Goal: Task Accomplishment & Management: Use online tool/utility

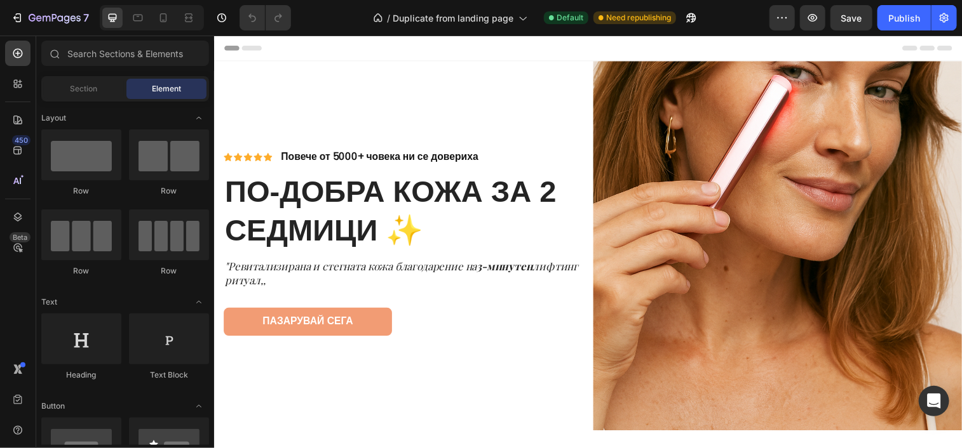
scroll to position [42, 0]
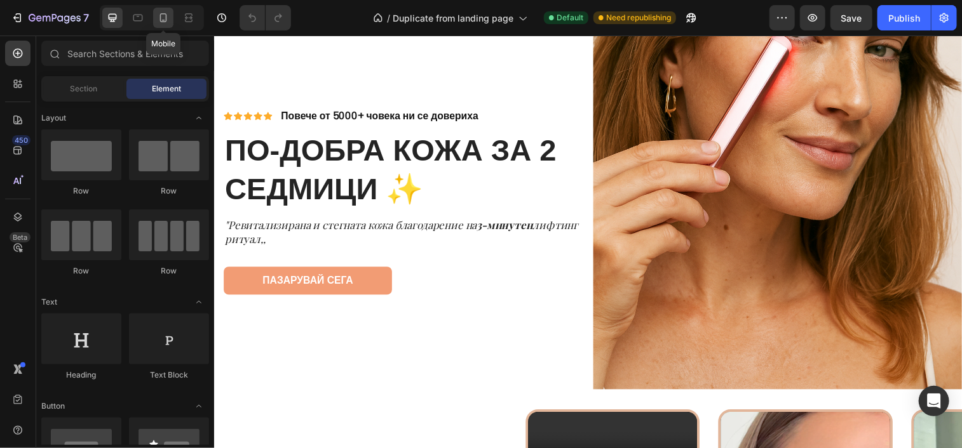
click at [164, 17] on icon at bounding box center [163, 17] width 13 height 13
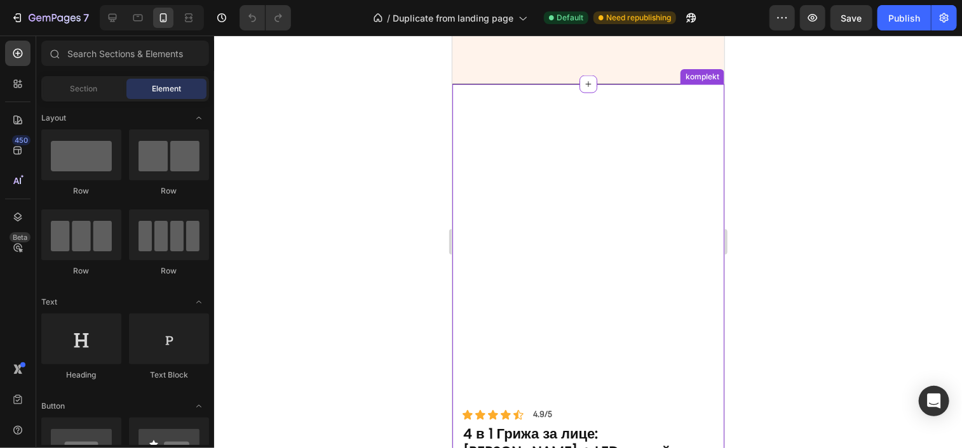
scroll to position [950, 0]
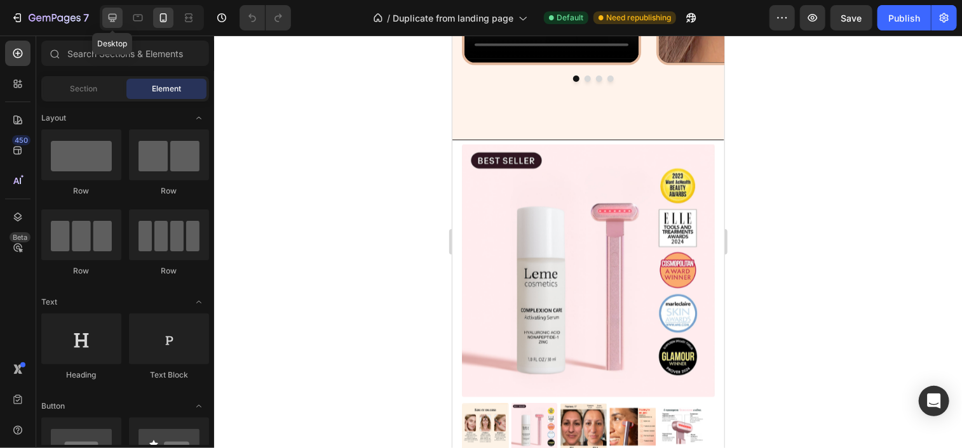
click at [117, 24] on icon at bounding box center [112, 17] width 13 height 13
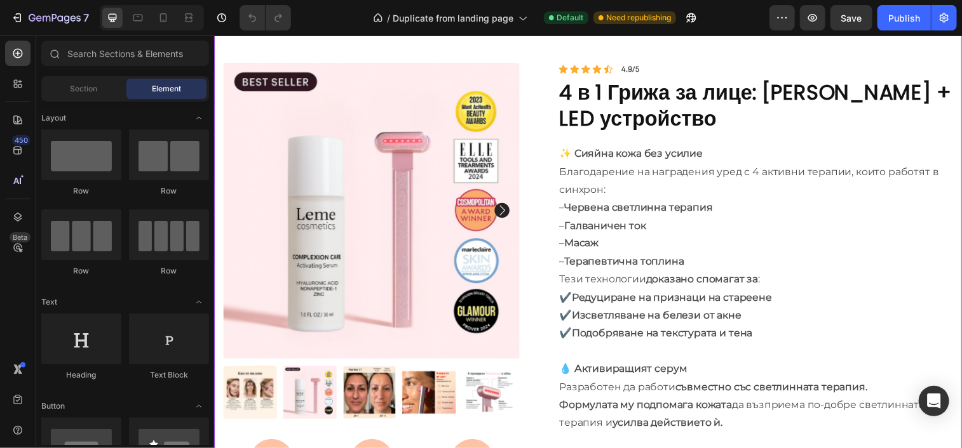
scroll to position [1075, 0]
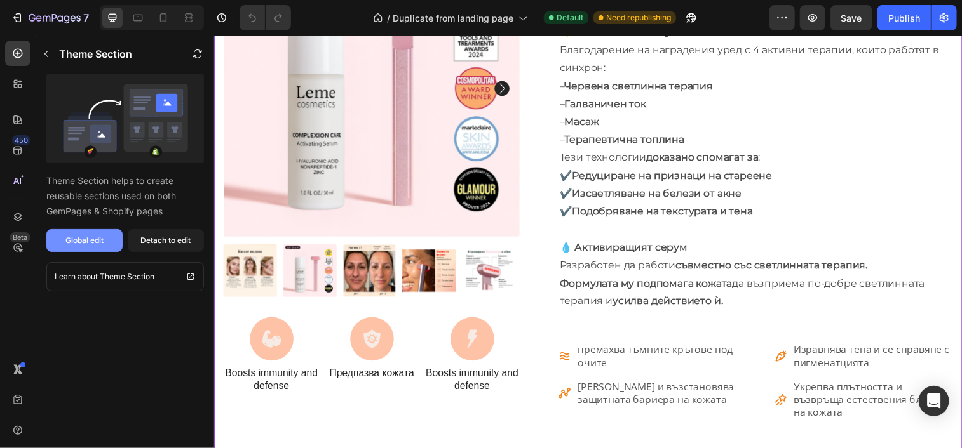
click at [105, 238] on button "Global edit" at bounding box center [84, 240] width 76 height 23
click at [163, 238] on div "Detach to edit" at bounding box center [166, 240] width 50 height 11
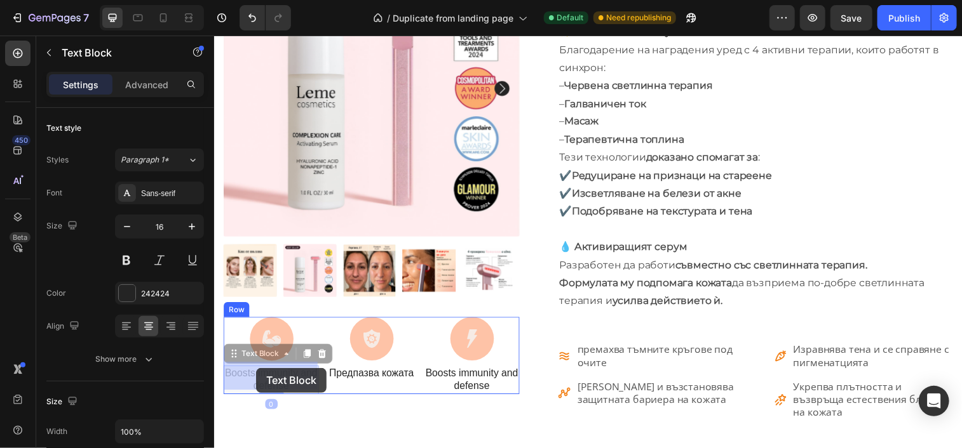
drag, startPoint x: 307, startPoint y: 387, endPoint x: 256, endPoint y: 374, distance: 53.0
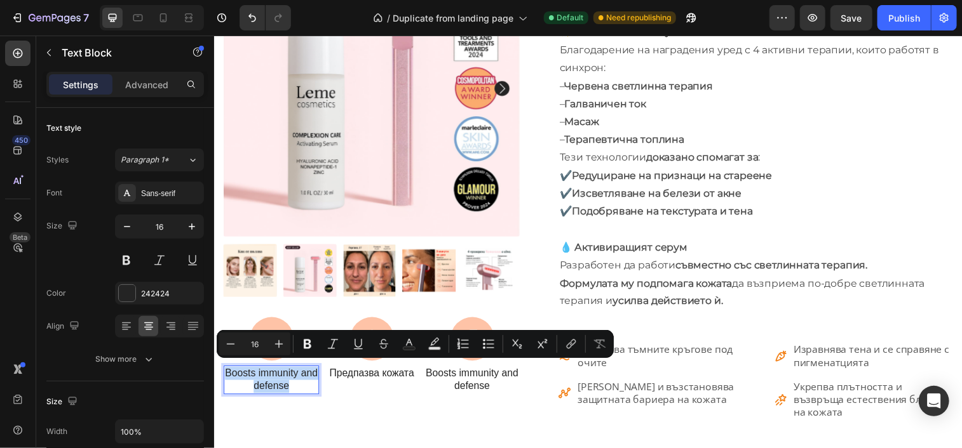
drag, startPoint x: 303, startPoint y: 384, endPoint x: 236, endPoint y: 370, distance: 68.3
click at [236, 373] on p "Boosts immunity and defense" at bounding box center [271, 386] width 95 height 27
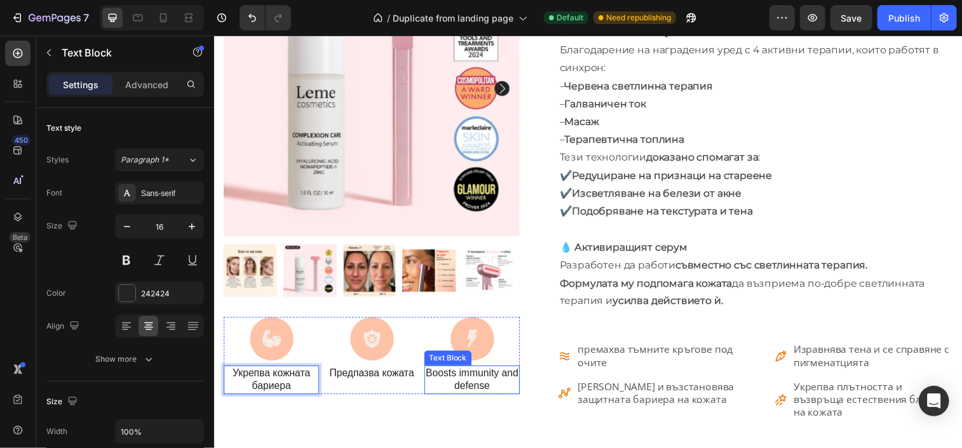
click at [485, 373] on p "Boosts immunity and defense" at bounding box center [476, 386] width 95 height 27
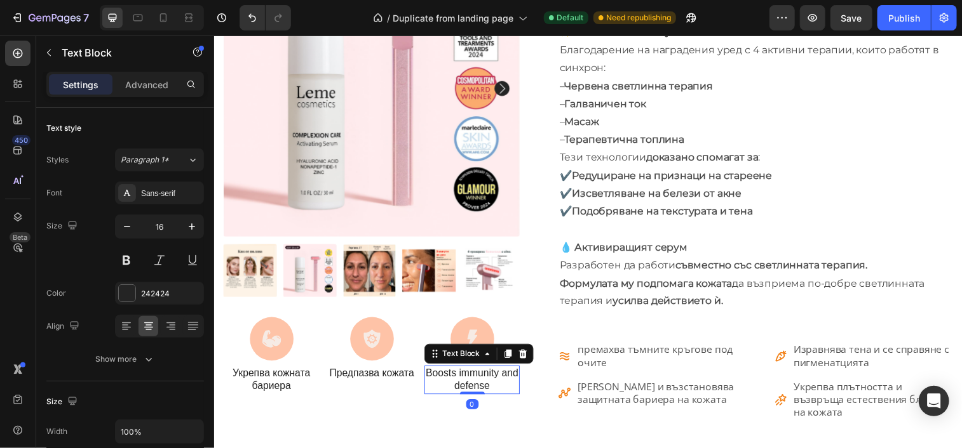
click at [485, 373] on p "Boosts immunity and defense" at bounding box center [476, 386] width 95 height 27
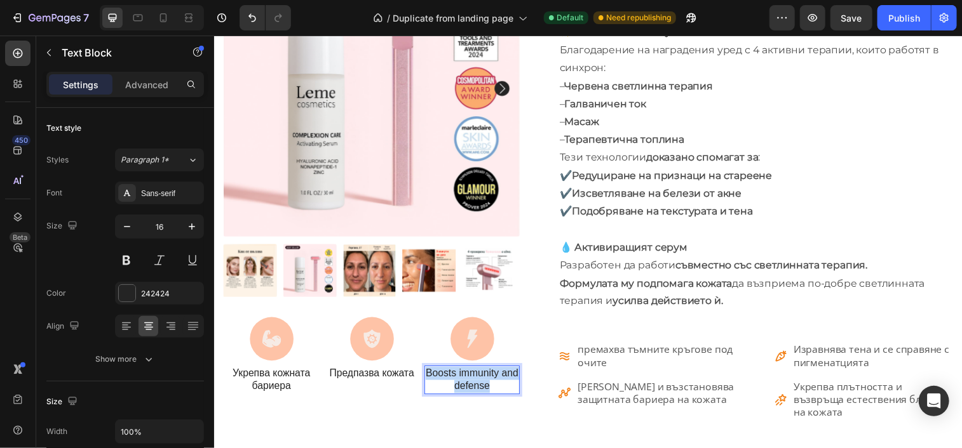
click at [485, 373] on p "Boosts immunity and defense" at bounding box center [476, 386] width 95 height 27
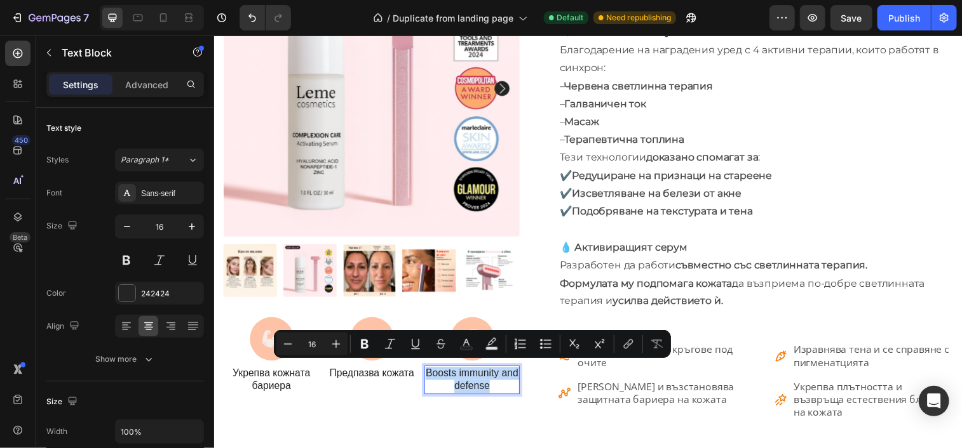
click at [485, 373] on p "Boosts immunity and defense" at bounding box center [476, 386] width 95 height 27
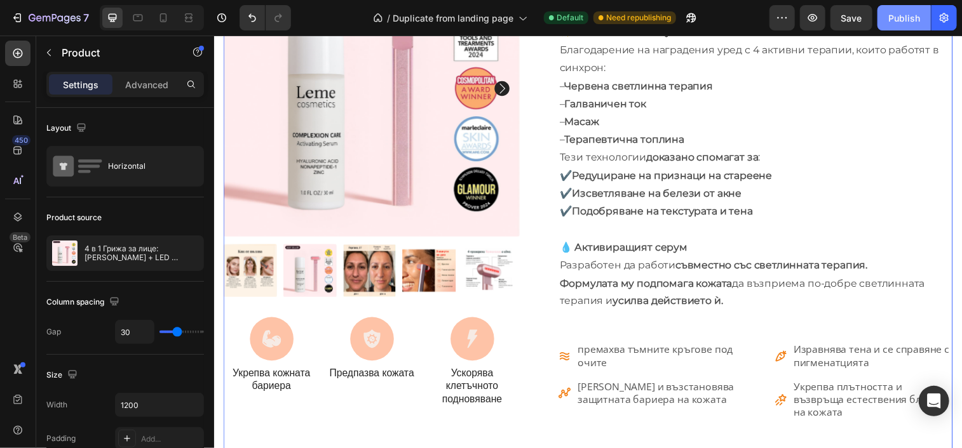
click at [899, 12] on div "Publish" at bounding box center [904, 17] width 32 height 13
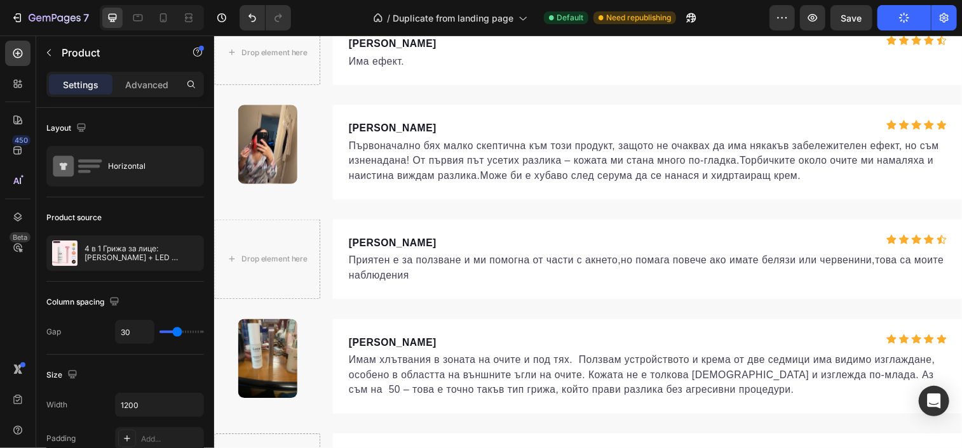
scroll to position [4926, 0]
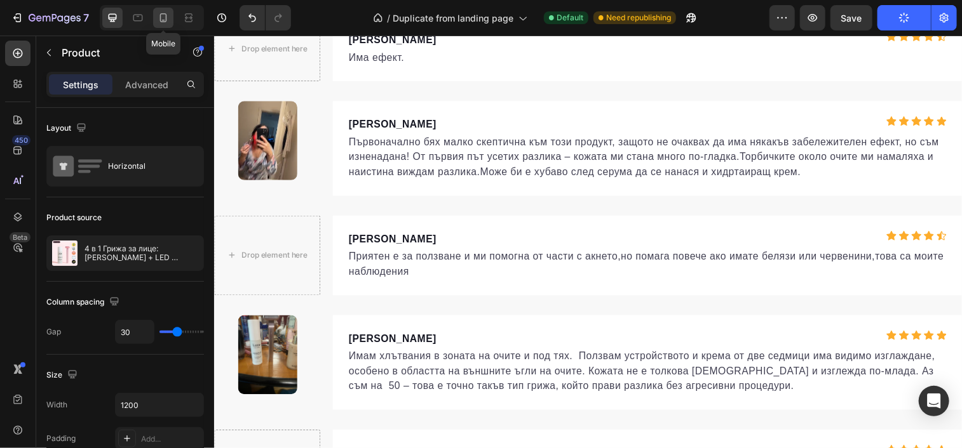
click at [159, 22] on icon at bounding box center [163, 17] width 13 height 13
type input "0"
type input "100%"
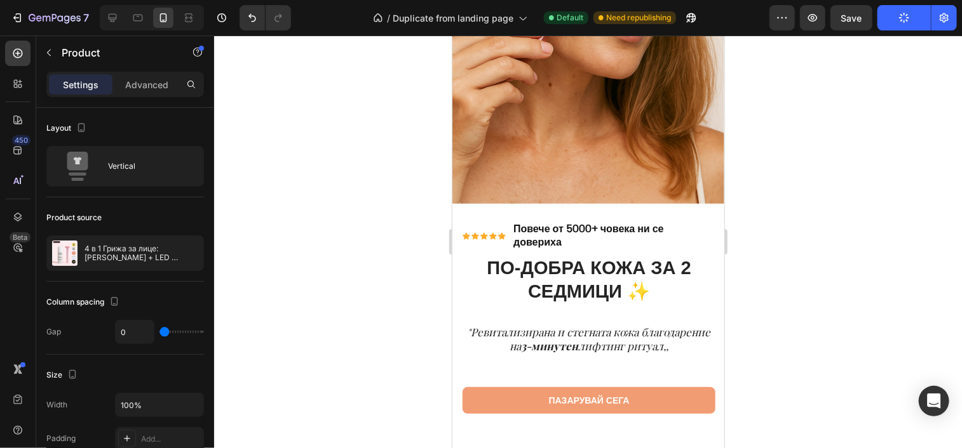
scroll to position [130, 0]
click at [119, 22] on div at bounding box center [112, 18] width 20 height 20
type input "30"
type input "1200"
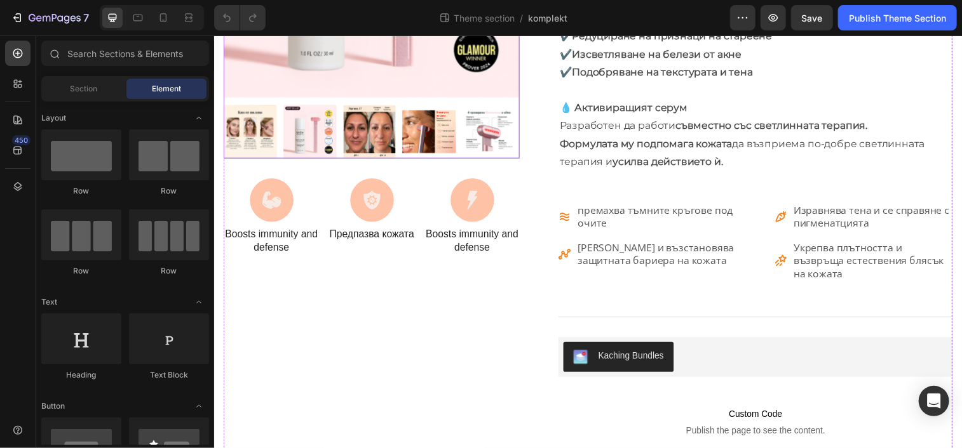
scroll to position [314, 0]
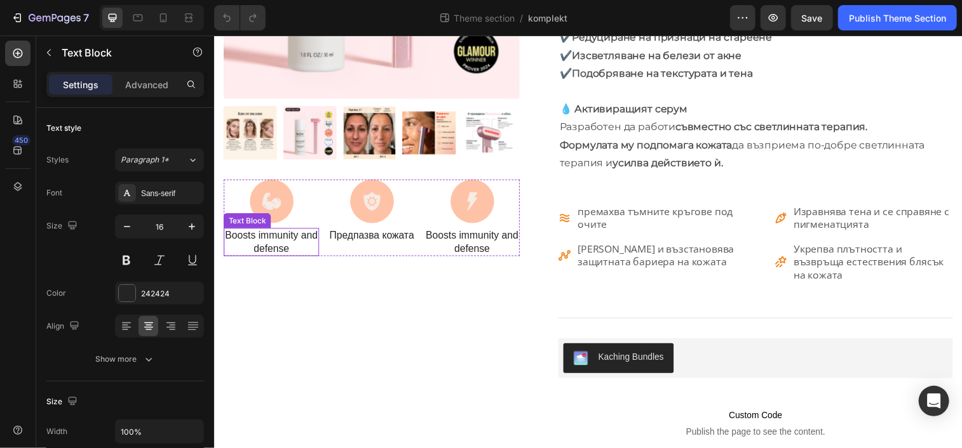
click at [297, 238] on p "Boosts immunity and defense" at bounding box center [271, 245] width 95 height 27
click at [304, 244] on p "Boosts immunity and defense" at bounding box center [271, 245] width 95 height 27
click at [466, 232] on p "Boosts immunity and defense" at bounding box center [476, 245] width 95 height 27
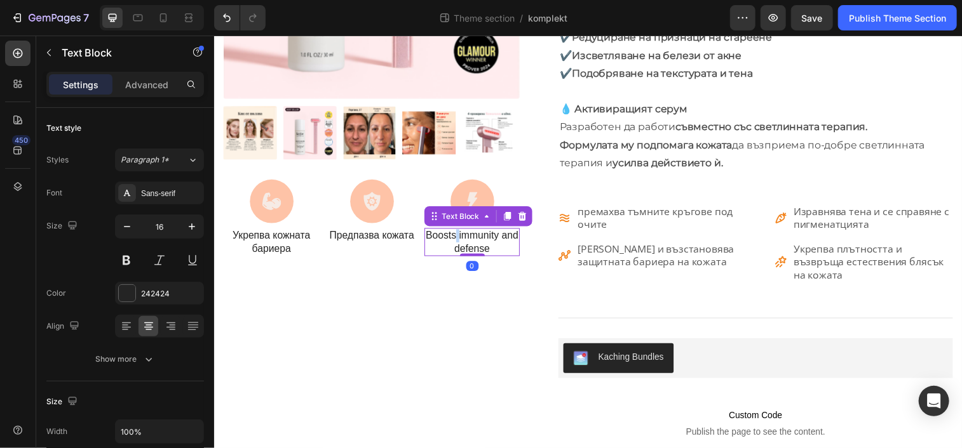
click at [466, 232] on p "Boosts immunity and defense" at bounding box center [476, 245] width 95 height 27
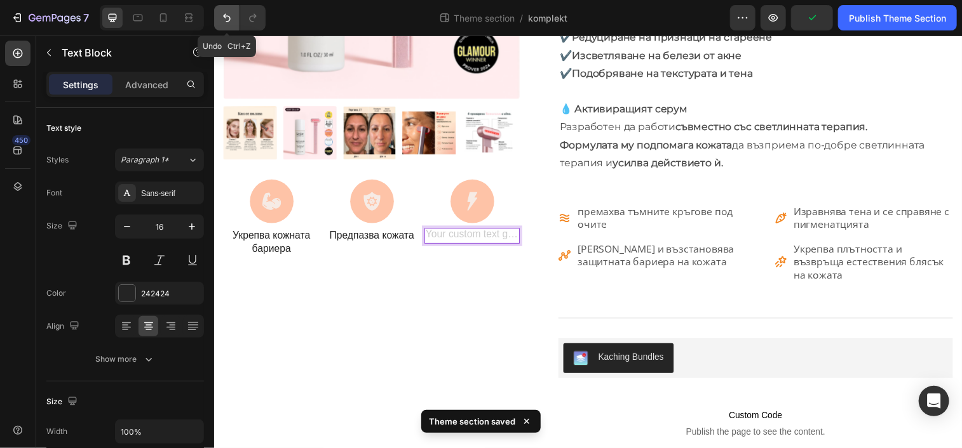
click at [225, 27] on button "Undo/Redo" at bounding box center [226, 17] width 25 height 25
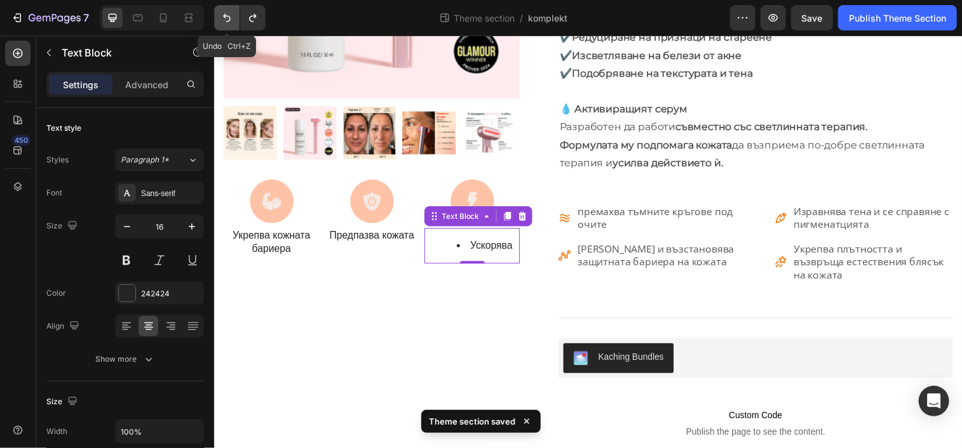
click at [225, 27] on button "Undo/Redo" at bounding box center [226, 17] width 25 height 25
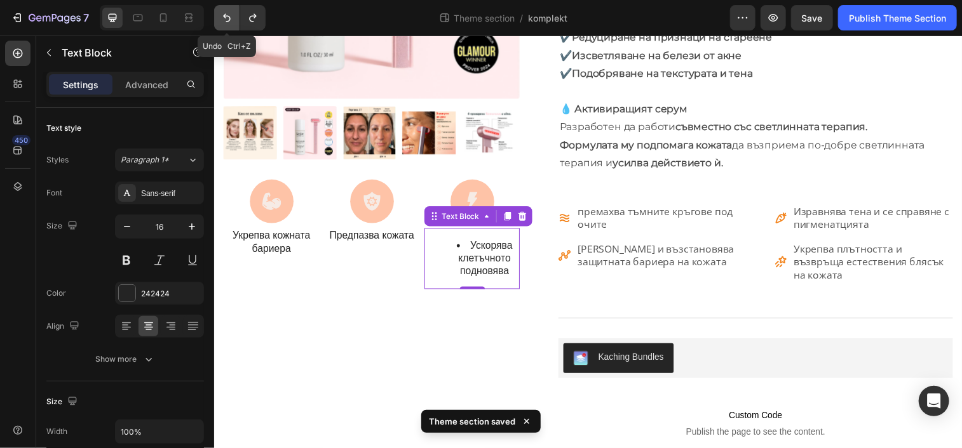
click at [225, 27] on button "Undo/Redo" at bounding box center [226, 17] width 25 height 25
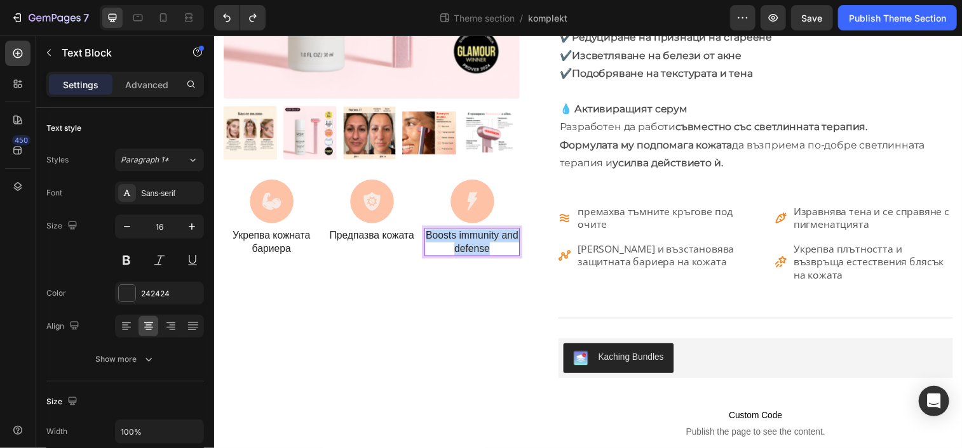
drag, startPoint x: 509, startPoint y: 247, endPoint x: 434, endPoint y: 229, distance: 77.7
click at [434, 232] on p "Boosts immunity and defense" at bounding box center [476, 245] width 95 height 27
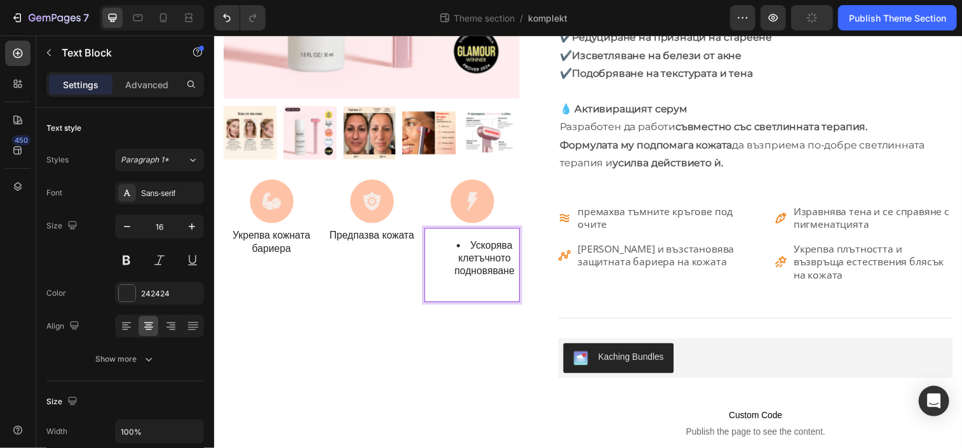
click at [462, 246] on li "Ускорява клетъчното подновяване" at bounding box center [488, 262] width 69 height 39
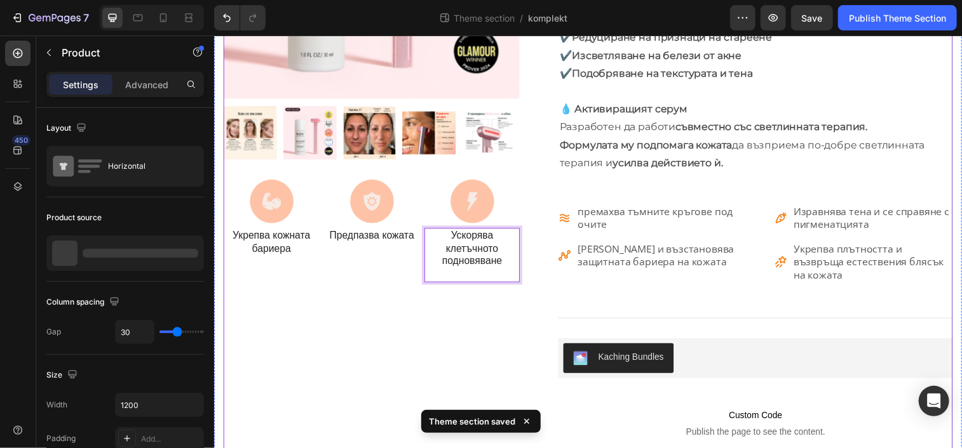
click at [428, 318] on div "Product Images Icon Укрепва кожната бариера Text Block Icon Предпазва кожата Te…" at bounding box center [374, 387] width 302 height 1180
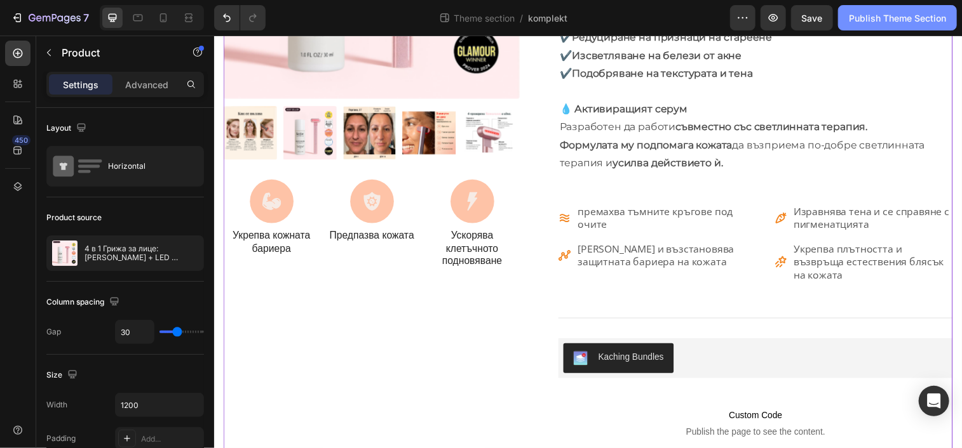
click at [895, 24] on div "Publish Theme Section" at bounding box center [897, 17] width 97 height 13
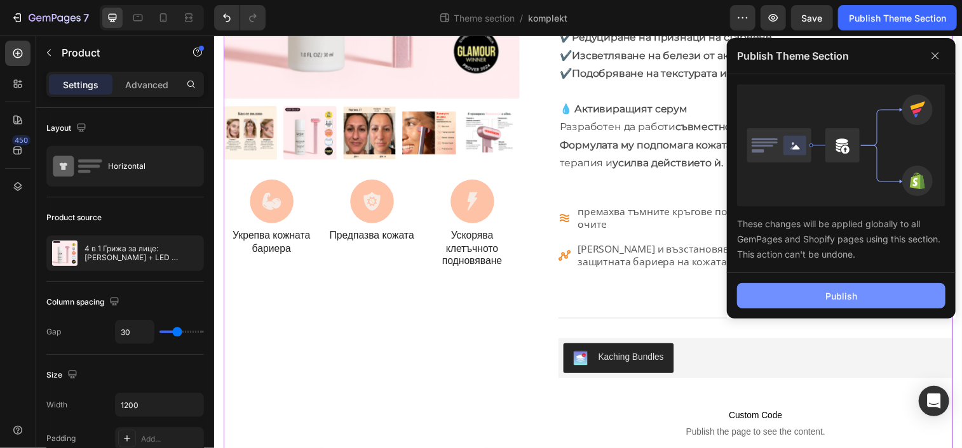
click at [837, 283] on button "Publish" at bounding box center [841, 295] width 208 height 25
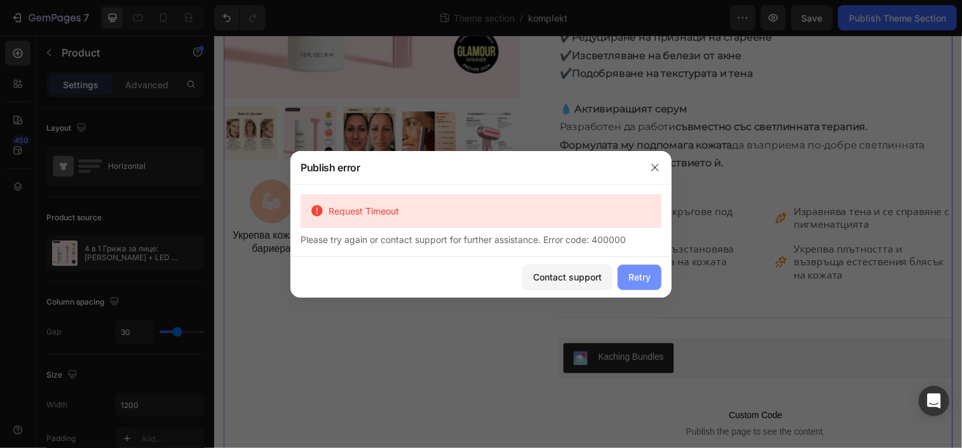
click at [636, 286] on button "Retry" at bounding box center [639, 277] width 44 height 25
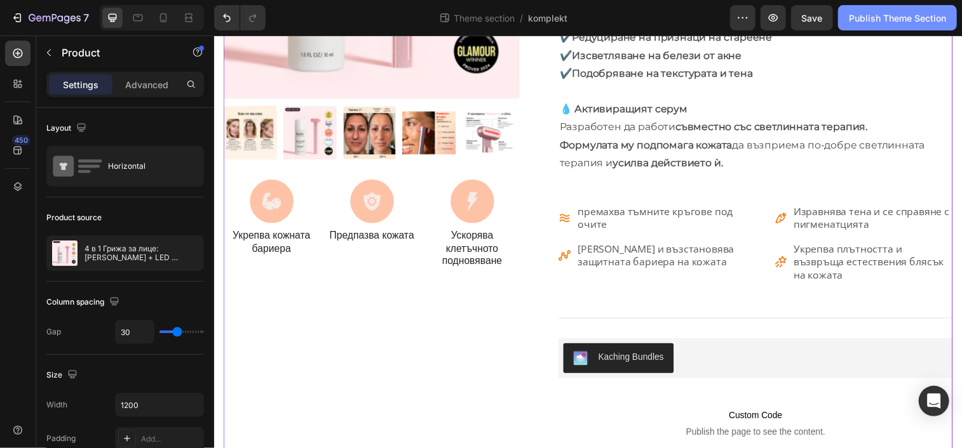
click at [903, 17] on div "Publish Theme Section" at bounding box center [897, 17] width 97 height 13
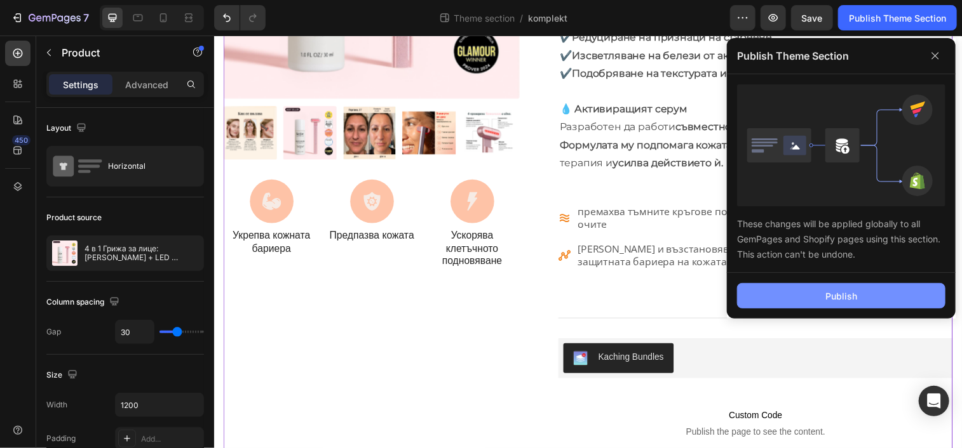
click at [816, 307] on button "Publish" at bounding box center [841, 295] width 208 height 25
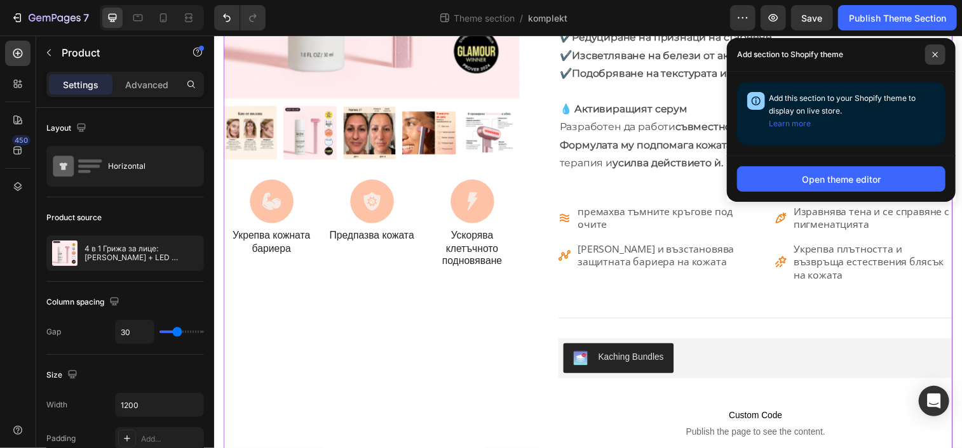
click at [940, 57] on span at bounding box center [935, 54] width 20 height 20
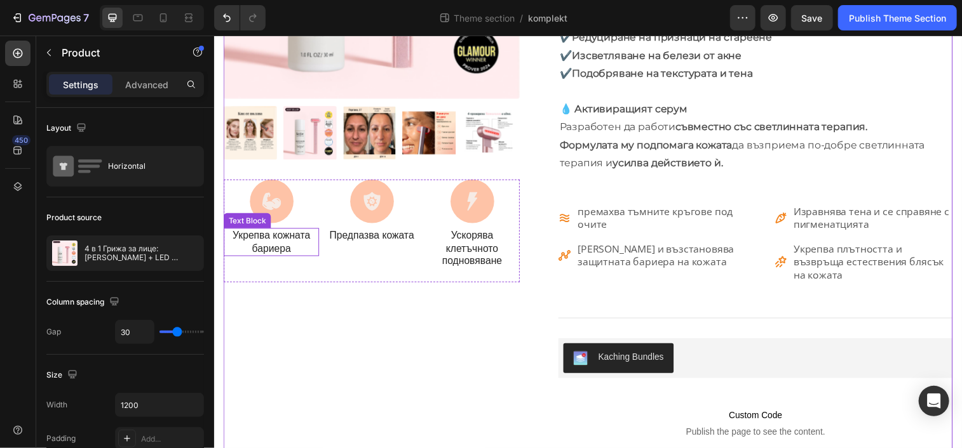
click at [289, 244] on p "Укрепва кожната бариера" at bounding box center [271, 245] width 95 height 27
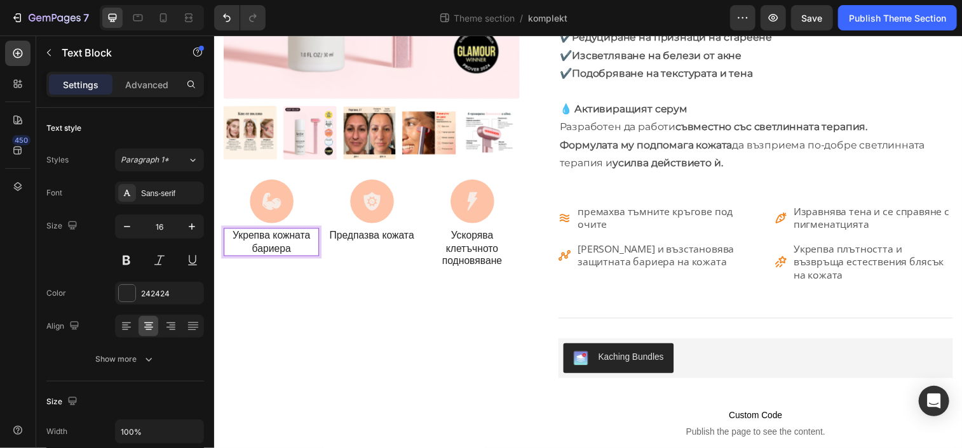
click at [289, 244] on p "Укрепва кожната бариера" at bounding box center [271, 245] width 95 height 27
drag, startPoint x: 289, startPoint y: 244, endPoint x: 232, endPoint y: 239, distance: 56.8
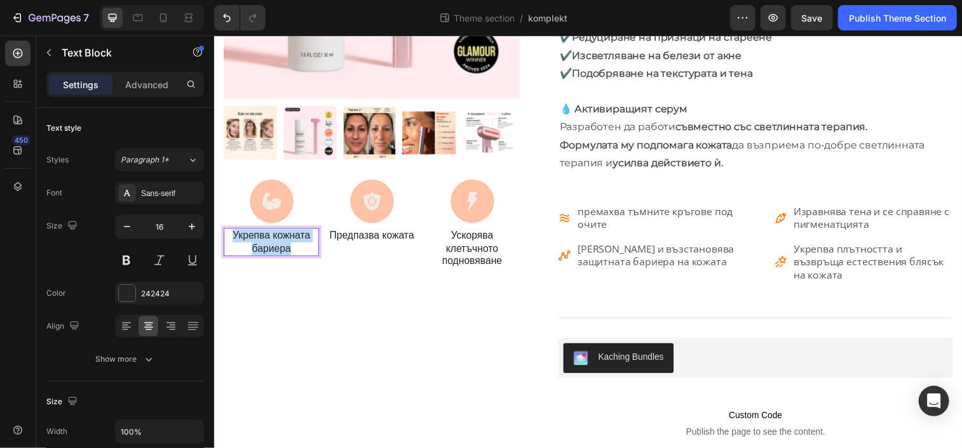
click at [232, 239] on p "Укрепва кожната бариера" at bounding box center [271, 245] width 95 height 27
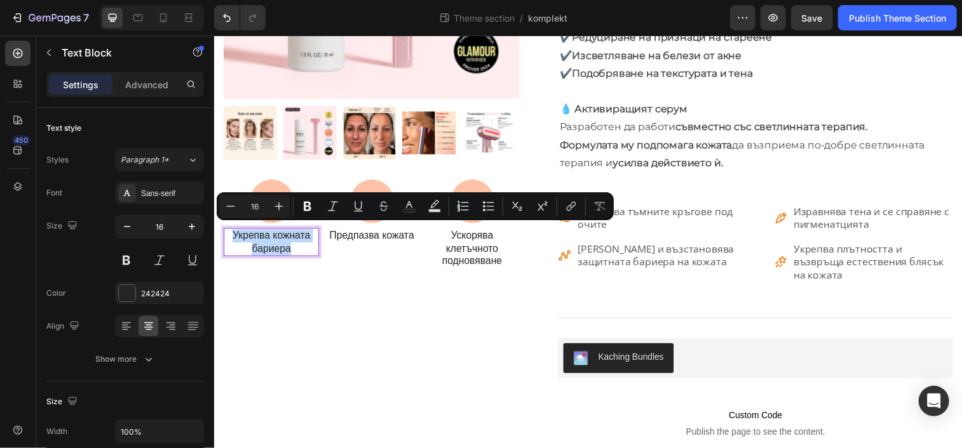
copy p "Укрепва кожната бариера"
click at [490, 253] on p "Ускорява клетъчното подновяване" at bounding box center [476, 251] width 95 height 39
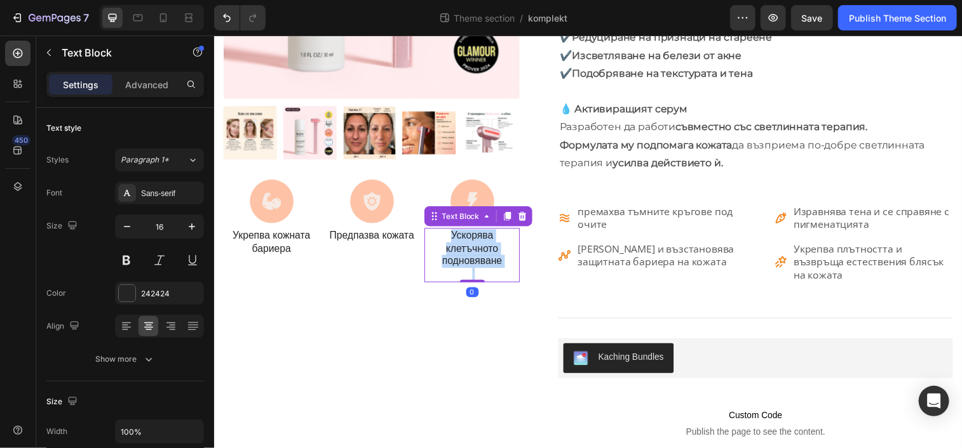
click at [490, 253] on p "Ускорява клетъчното подновяване" at bounding box center [476, 251] width 95 height 39
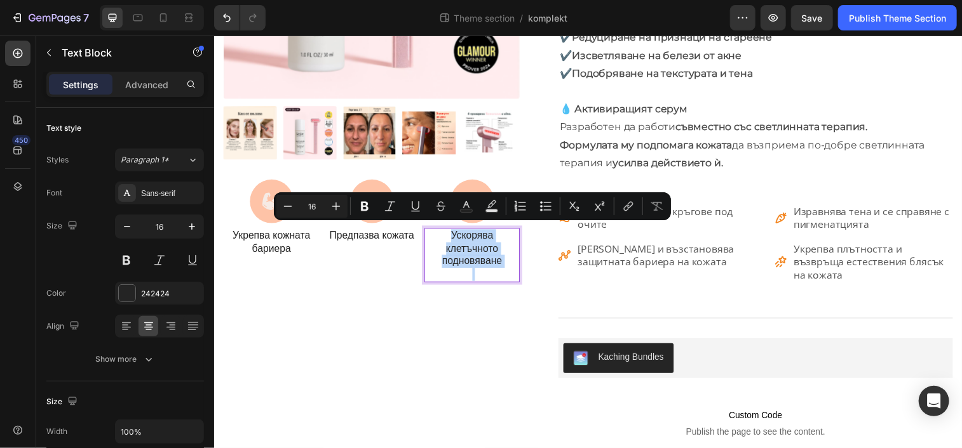
copy p "Ускорява клетъчното подновяване"
